Goal: Task Accomplishment & Management: Complete application form

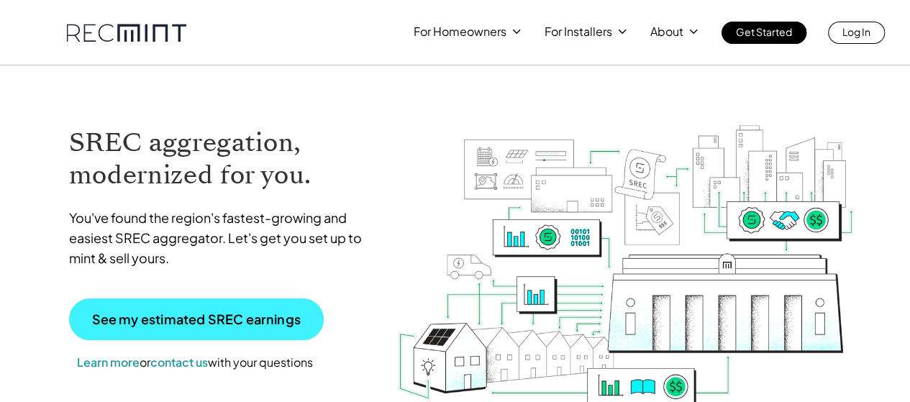
click at [246, 314] on p "See my estimated SREC earnings" at bounding box center [196, 319] width 209 height 13
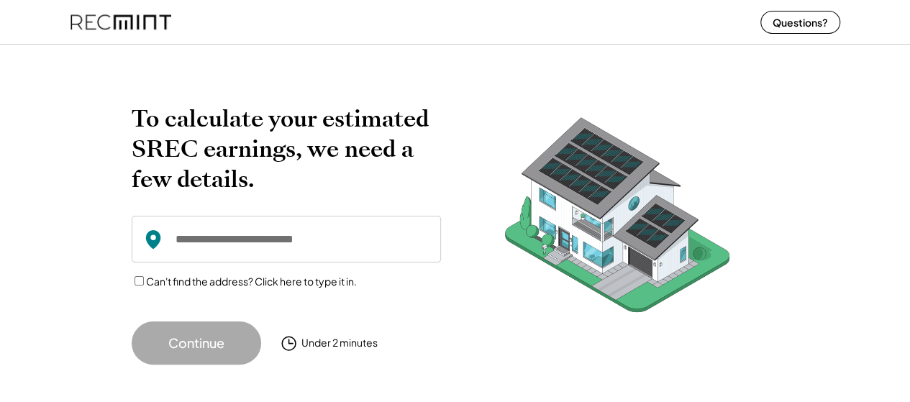
click at [283, 240] on input "input" at bounding box center [286, 239] width 309 height 47
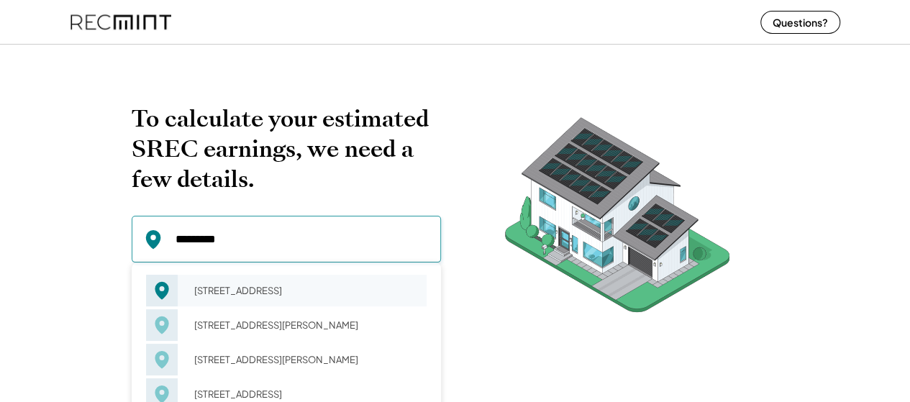
click at [257, 293] on div "10 Canterbury Ct Lititz, PA 17543" at bounding box center [306, 290] width 242 height 20
type input "**********"
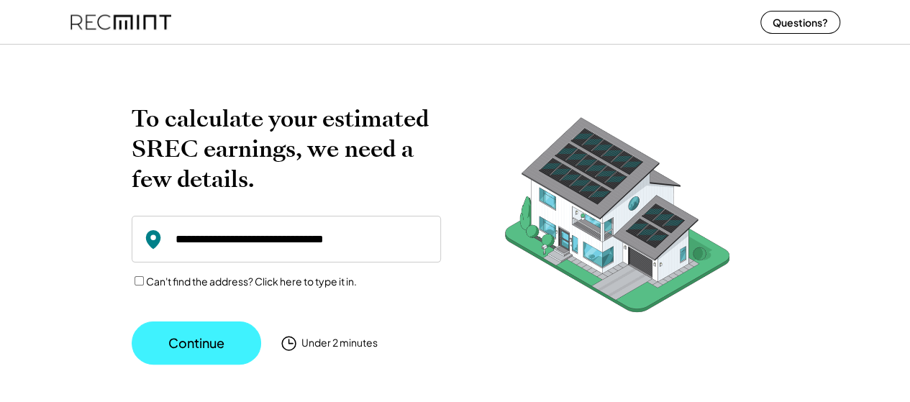
click at [224, 337] on button "Continue" at bounding box center [196, 342] width 129 height 43
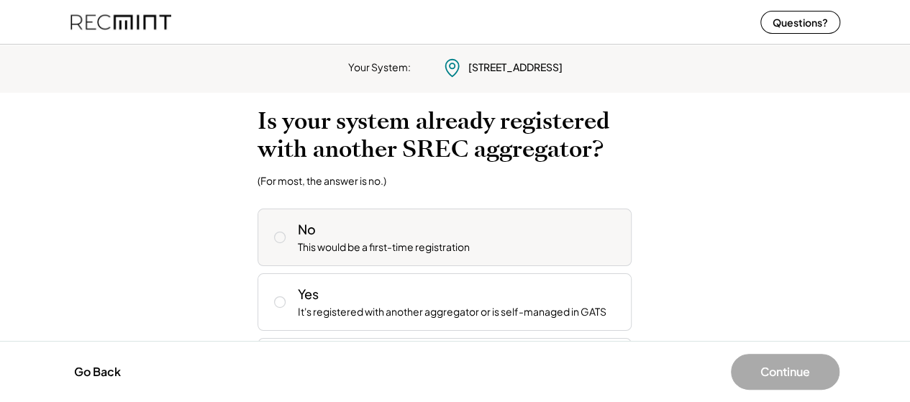
click at [393, 249] on div "This would be a first-time registration" at bounding box center [384, 247] width 172 height 14
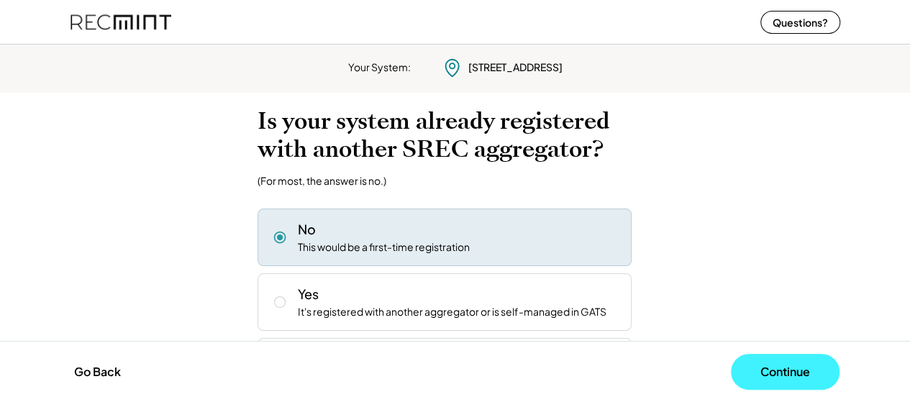
click at [779, 376] on button "Continue" at bounding box center [785, 372] width 109 height 36
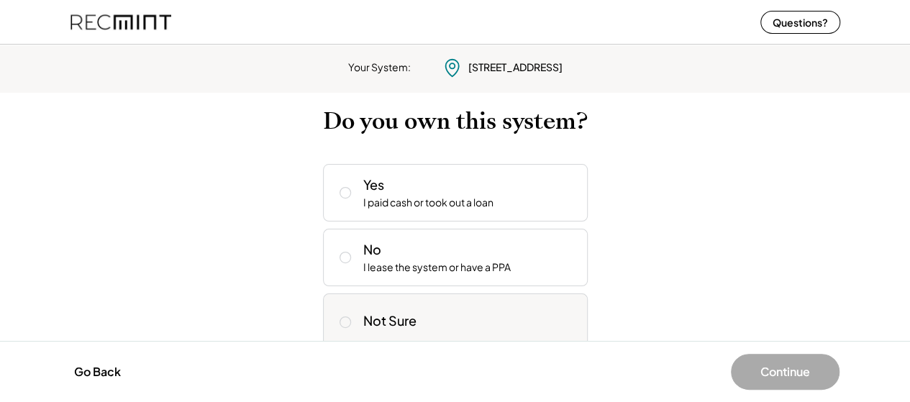
click at [420, 314] on div "Not Sure" at bounding box center [469, 319] width 213 height 29
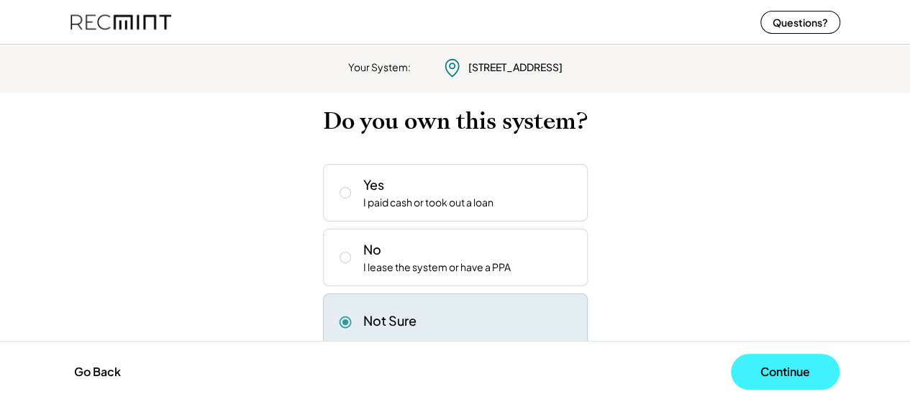
click at [791, 364] on button "Continue" at bounding box center [785, 372] width 109 height 36
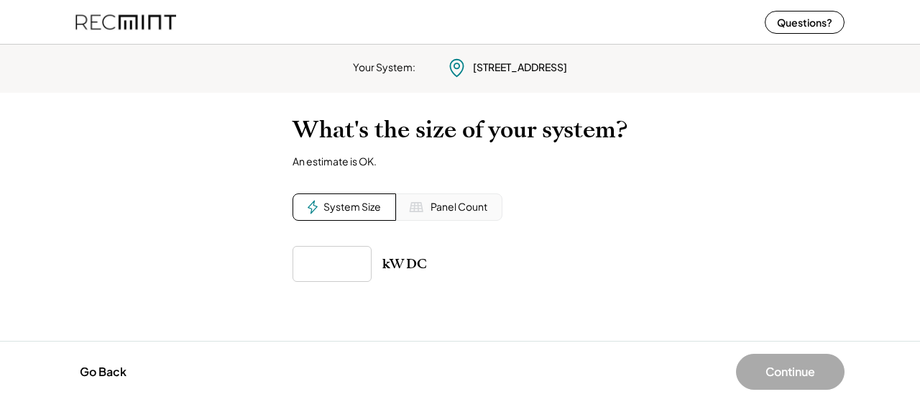
click at [331, 263] on input "input" at bounding box center [332, 264] width 79 height 36
click at [441, 204] on div "Panel Count" at bounding box center [459, 207] width 57 height 14
click at [316, 265] on input "input" at bounding box center [332, 264] width 79 height 36
type input "*"
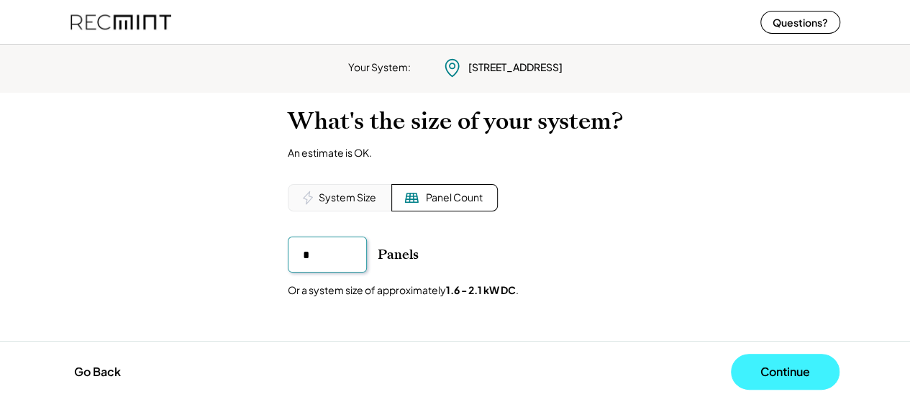
click at [753, 367] on button "Continue" at bounding box center [785, 372] width 109 height 36
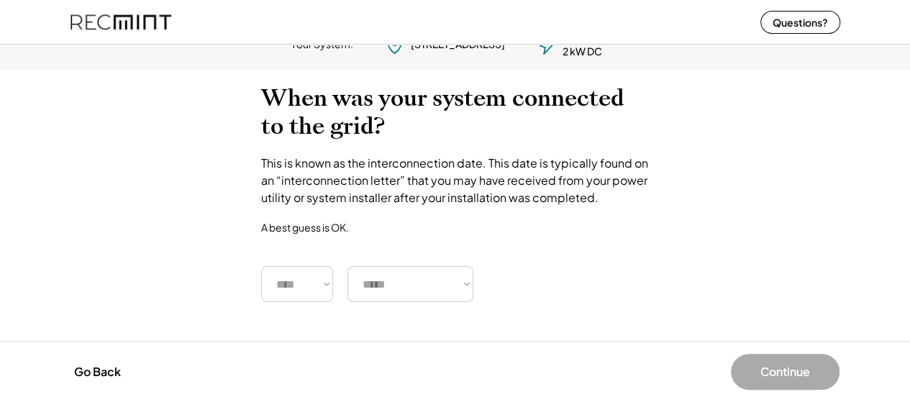
scroll to position [35, 0]
